Goal: Contribute content: Contribute content

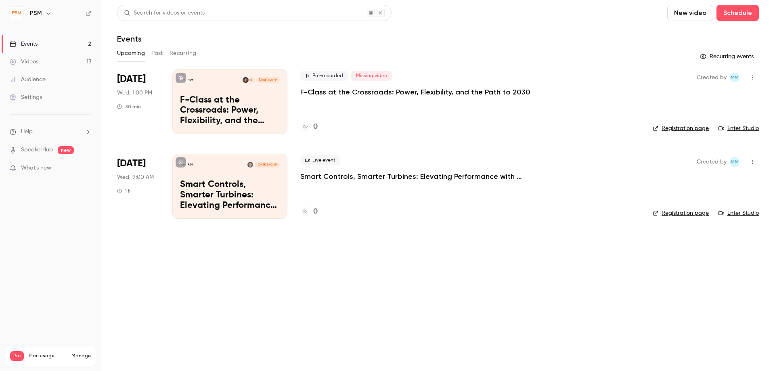
click at [697, 13] on button "New video" at bounding box center [690, 13] width 46 height 16
click at [695, 13] on div at bounding box center [387, 185] width 775 height 371
click at [690, 12] on button "New video" at bounding box center [690, 13] width 46 height 16
click at [694, 31] on div "Record" at bounding box center [719, 35] width 61 height 8
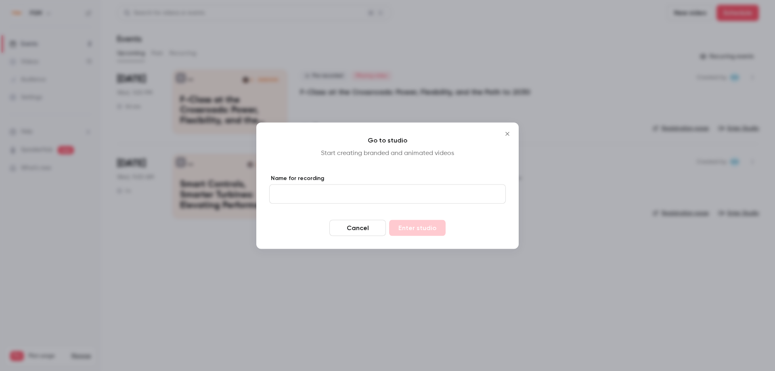
click at [297, 193] on input "Name for recording" at bounding box center [387, 193] width 236 height 19
type input "**********"
click at [419, 230] on button "Enter studio" at bounding box center [417, 228] width 56 height 16
